Goal: Task Accomplishment & Management: Complete application form

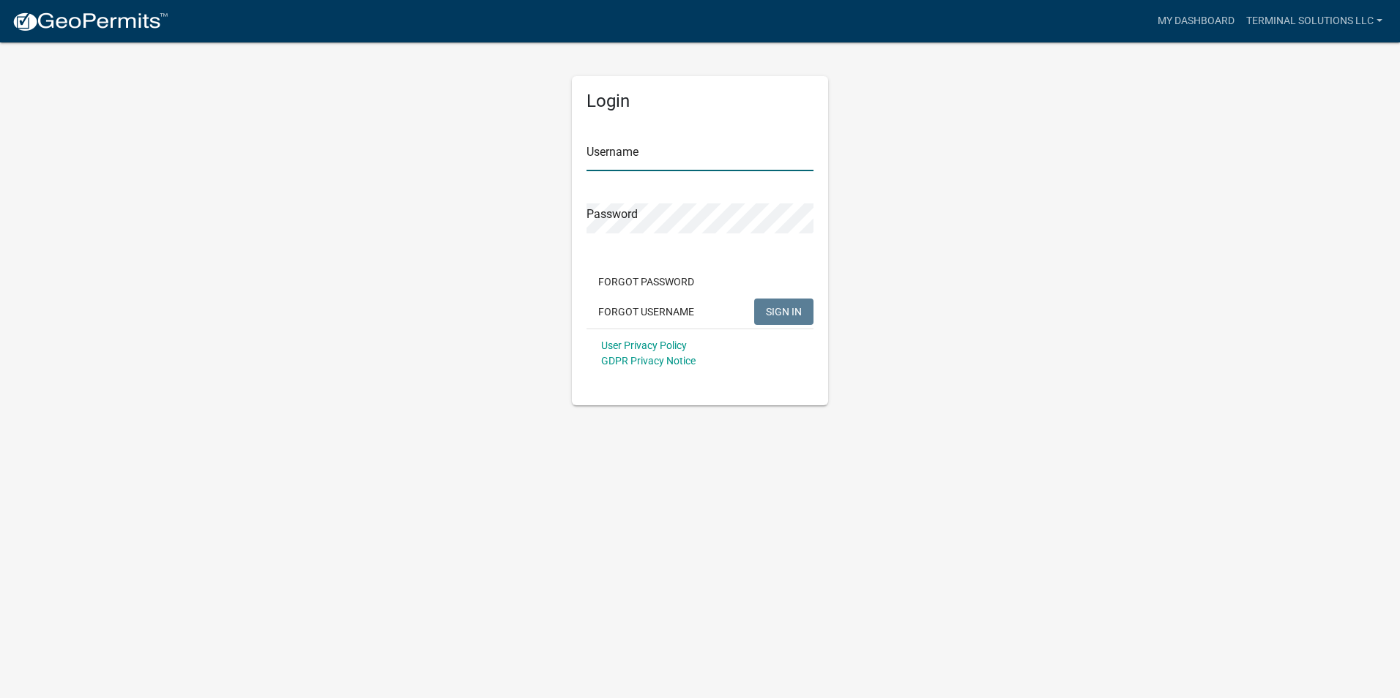
type input "Terminal Solutions LLC"
click at [786, 309] on span "SIGN IN" at bounding box center [784, 311] width 36 height 12
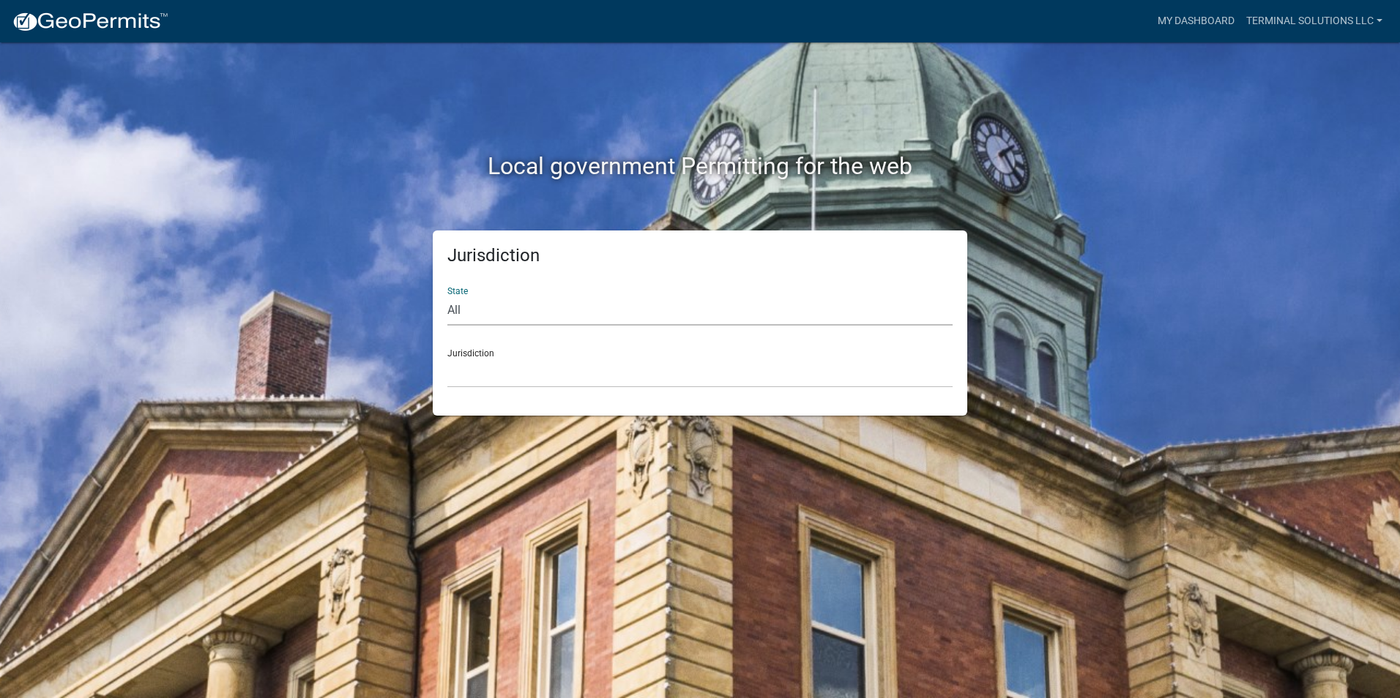
select select "[US_STATE]"
click at [447, 296] on select "All Colorado Georgia Indiana Iowa Kansas Minnesota Ohio South Carolina Wisconsin" at bounding box center [699, 311] width 505 height 30
click at [510, 379] on select "Boone County, Iowa Butler County, Iowa Cerro Gordo County, Iowa City of Harlan,…" at bounding box center [699, 373] width 505 height 30
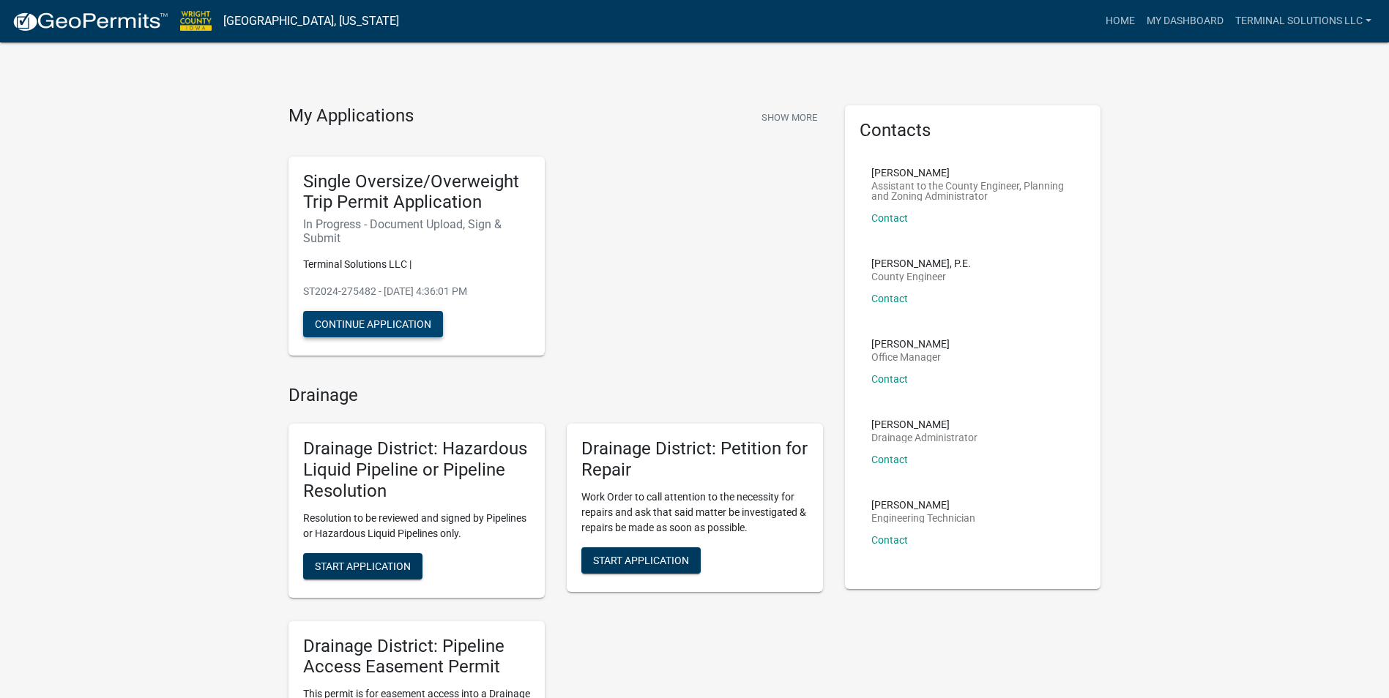
click at [395, 324] on button "Continue Application" at bounding box center [373, 324] width 140 height 26
